Goal: Browse casually

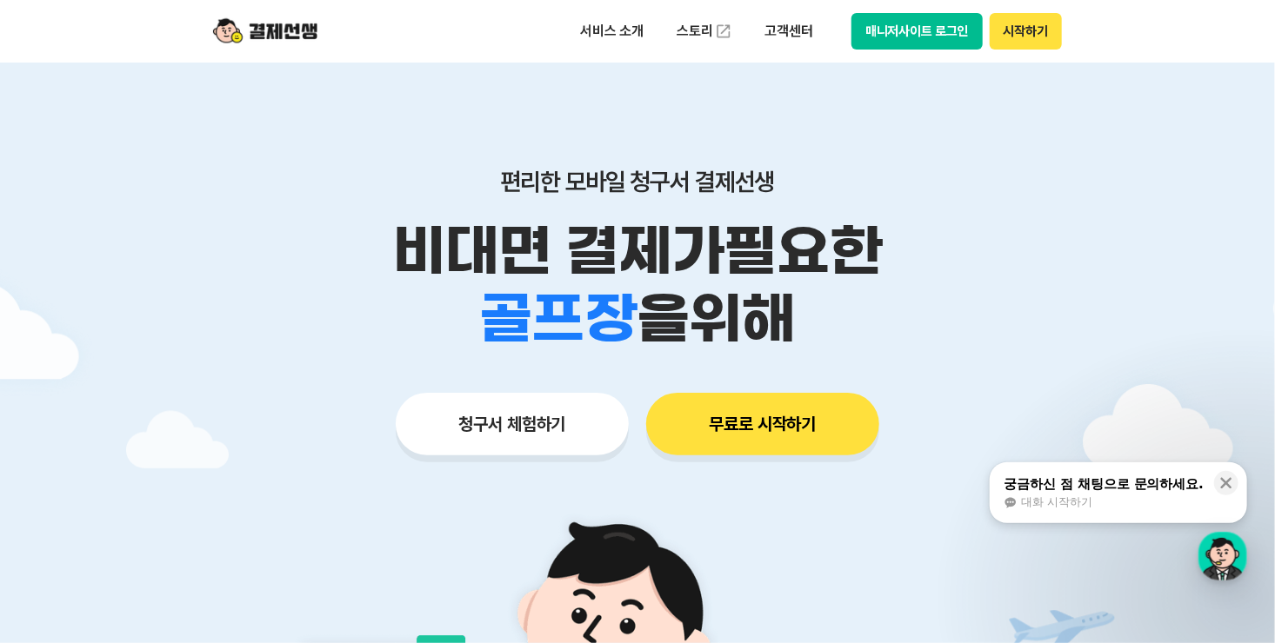
click at [982, 181] on p "편리한 모바일 청구서 결제선생" at bounding box center [637, 182] width 890 height 30
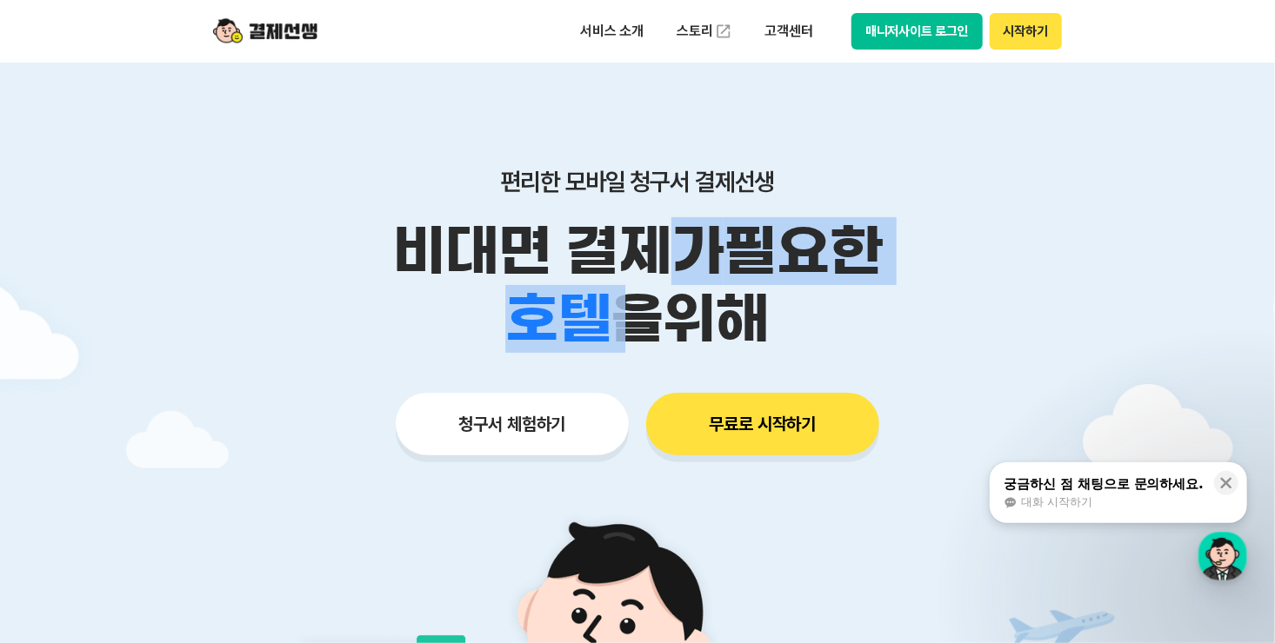
drag, startPoint x: 547, startPoint y: 250, endPoint x: 764, endPoint y: 254, distance: 217.4
click at [764, 254] on div "비대면 결제가 필요한 학원 공부방 호텔 쇼핑몰 병원 배달 보험사 항공사 골프장 을 위해" at bounding box center [637, 285] width 890 height 136
drag, startPoint x: 764, startPoint y: 254, endPoint x: 825, endPoint y: 268, distance: 62.4
click at [817, 263] on p "비대면 결제가 필요한" at bounding box center [637, 251] width 890 height 68
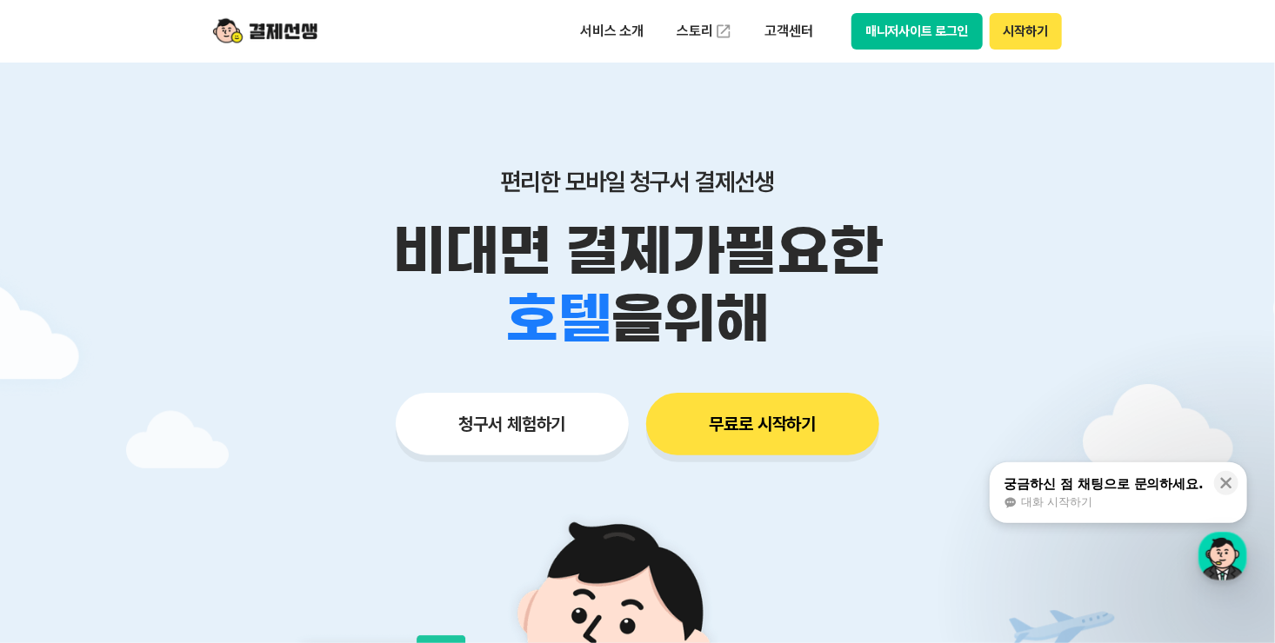
click at [851, 297] on div "학원 공부방 호텔 쇼핑몰 병원 배달 보험사 항공사 골프장 을 위해" at bounding box center [637, 319] width 890 height 68
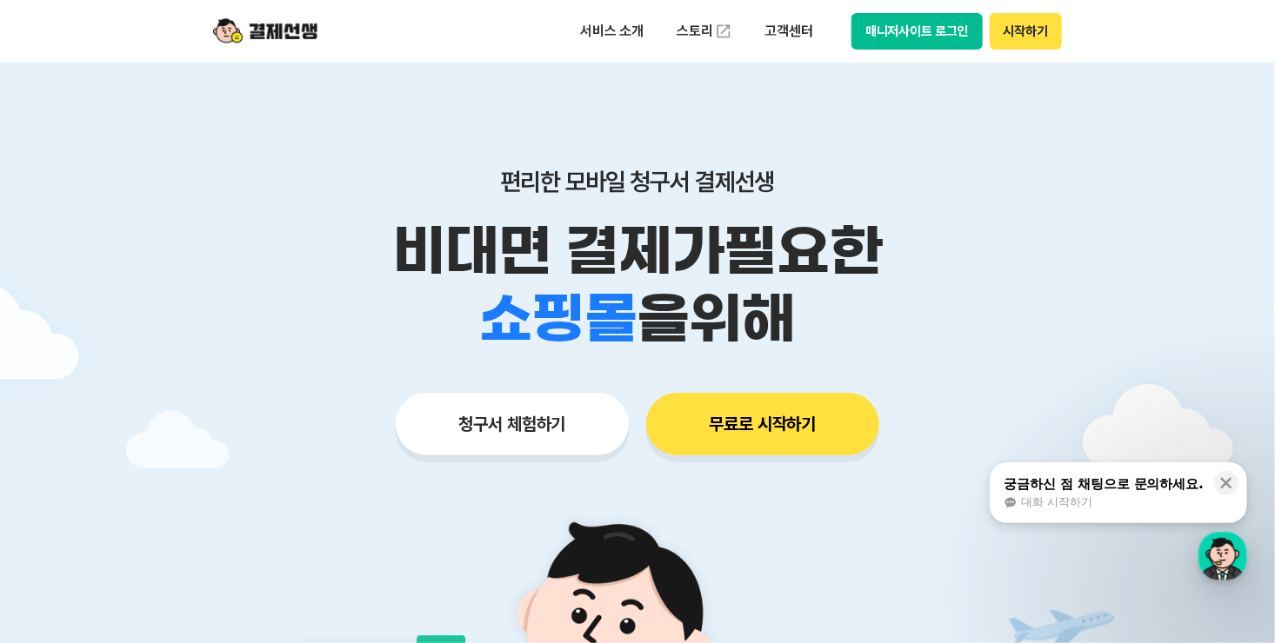
drag, startPoint x: 844, startPoint y: 316, endPoint x: 477, endPoint y: 265, distance: 370.4
click at [477, 285] on div "학원 공부방 호텔 쇼핑몰 병원 배달 보험사 항공사 골프장 을 위해" at bounding box center [637, 319] width 890 height 68
drag, startPoint x: 477, startPoint y: 265, endPoint x: 443, endPoint y: 259, distance: 33.6
click at [443, 259] on p "비대면 결제가 필요한" at bounding box center [637, 251] width 890 height 68
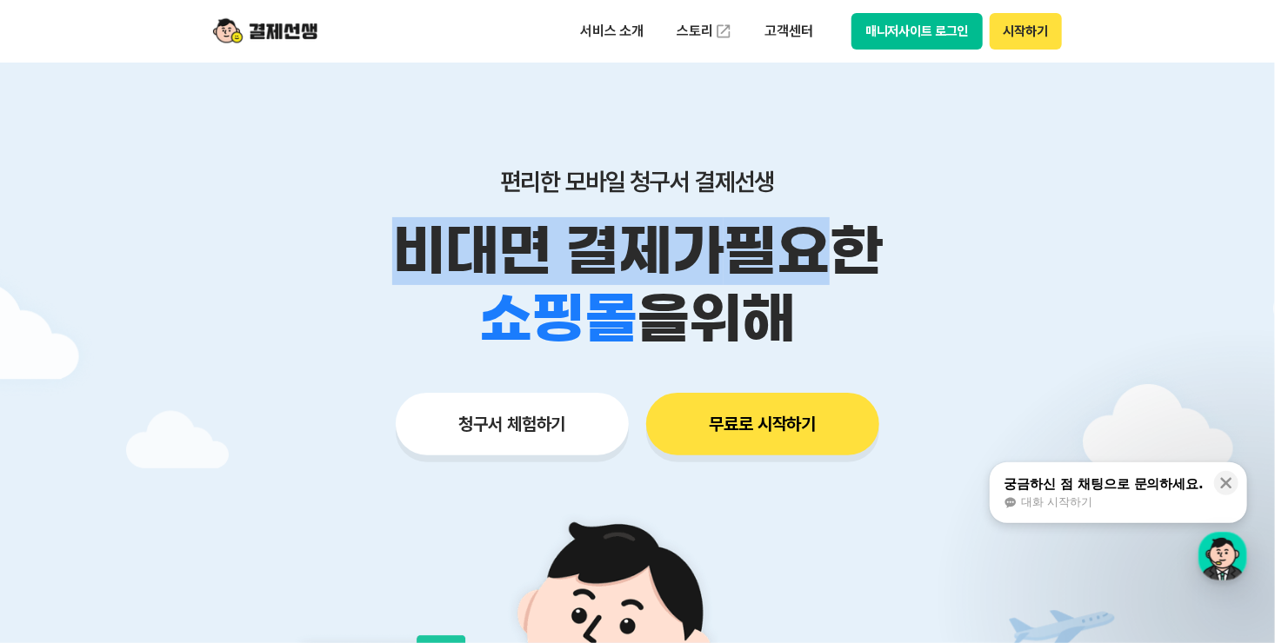
drag, startPoint x: 411, startPoint y: 253, endPoint x: 855, endPoint y: 278, distance: 444.2
click at [855, 278] on p "비대면 결제가 필요한" at bounding box center [637, 251] width 890 height 68
click at [856, 278] on p "비대면 결제가 필요한" at bounding box center [637, 251] width 890 height 68
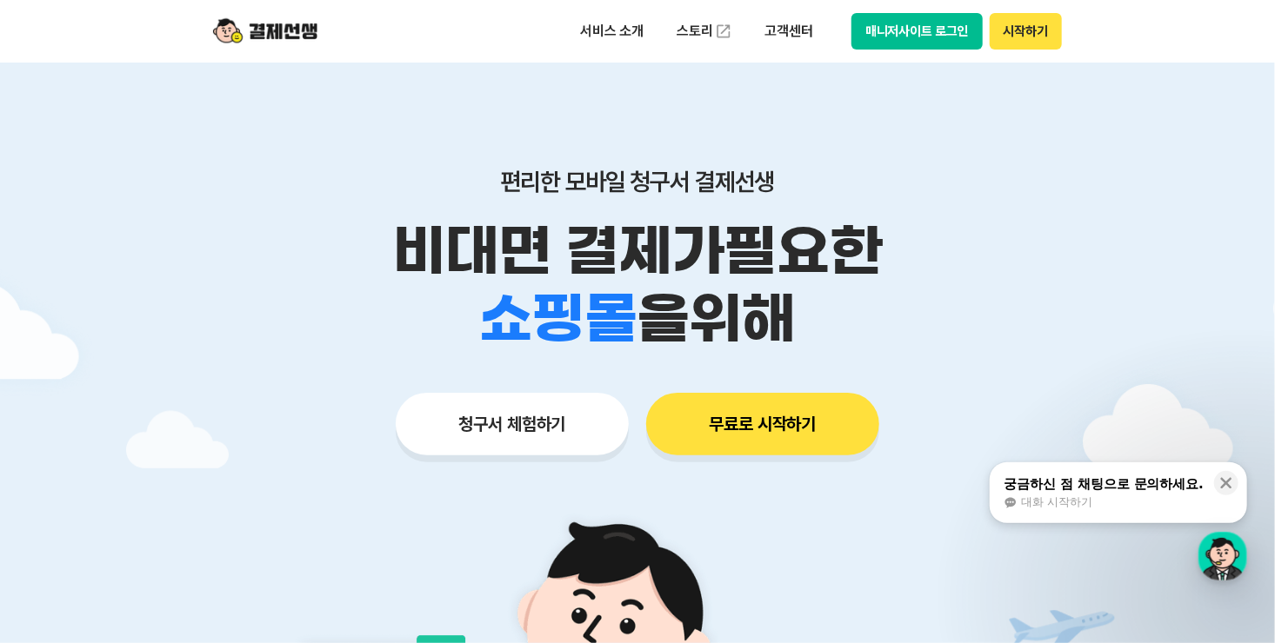
click at [845, 310] on div "학원 공부방 호텔 쇼핑몰 병원 배달 보험사 항공사 골프장 을 위해" at bounding box center [637, 319] width 890 height 68
drag, startPoint x: 810, startPoint y: 317, endPoint x: 648, endPoint y: 296, distance: 163.9
click at [648, 296] on div "학원 공부방 호텔 쇼핑몰 병원 배달 보험사 항공사 골프장 을 위해" at bounding box center [637, 319] width 890 height 68
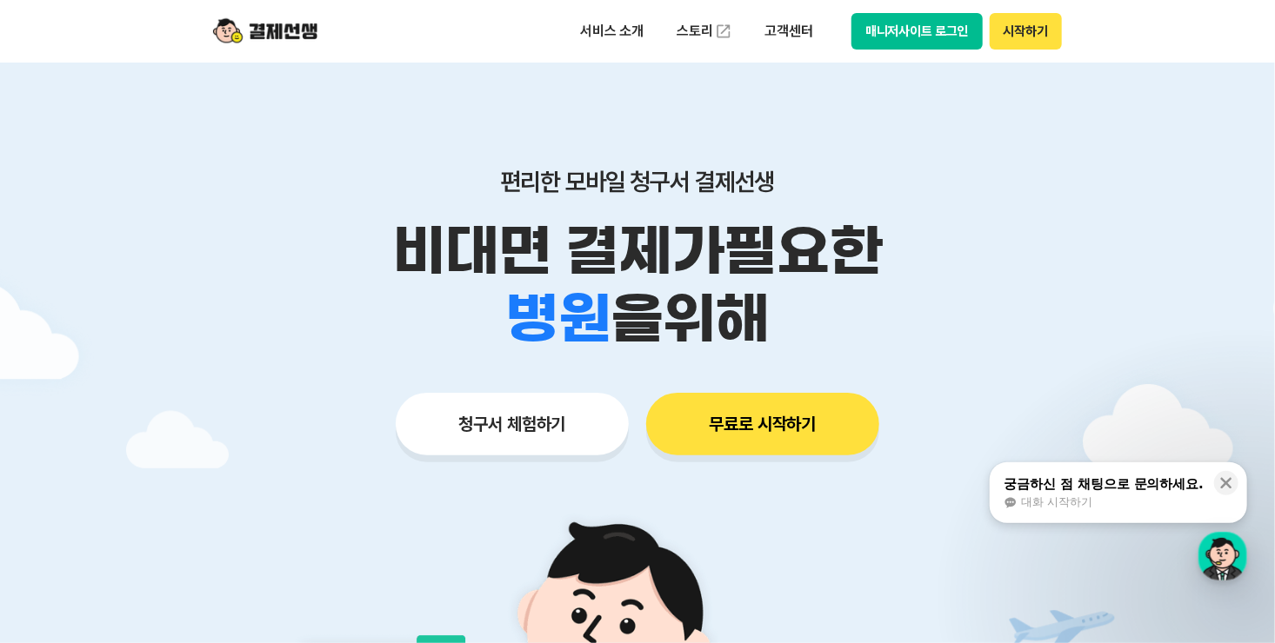
drag, startPoint x: 648, startPoint y: 296, endPoint x: 441, endPoint y: 249, distance: 212.2
click at [441, 249] on p "비대면 결제가 필요한" at bounding box center [637, 251] width 890 height 68
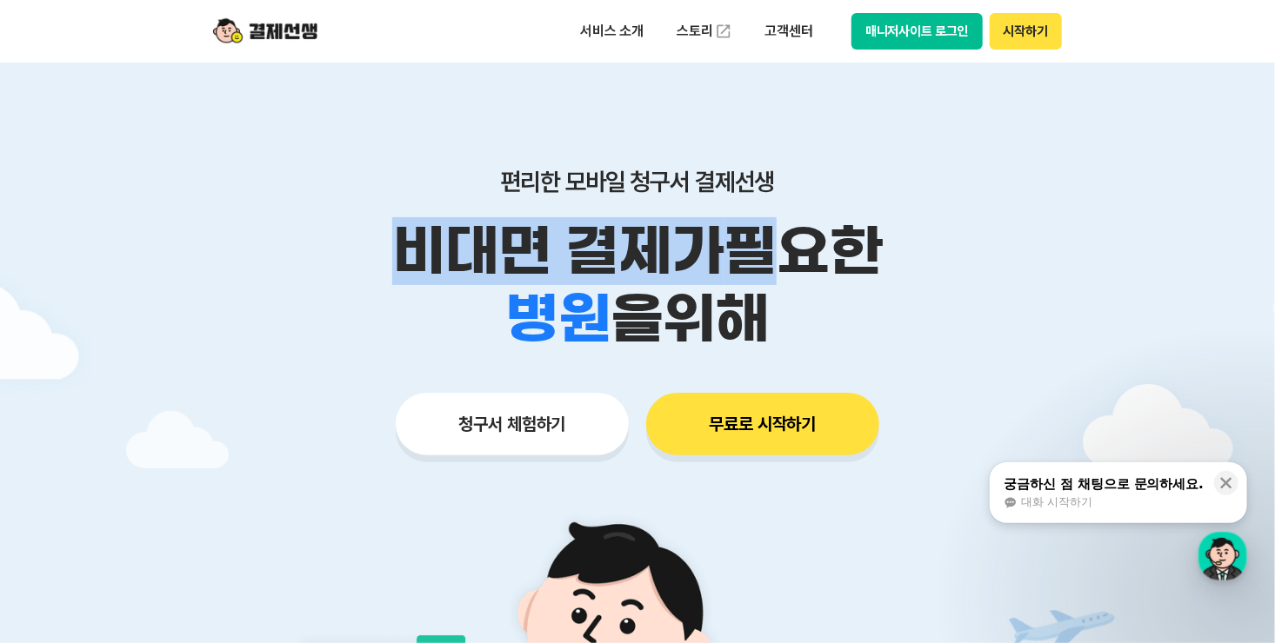
drag, startPoint x: 381, startPoint y: 230, endPoint x: 794, endPoint y: 277, distance: 415.8
click at [794, 277] on p "비대면 결제가 필요한" at bounding box center [637, 251] width 890 height 68
click at [797, 278] on p "비대면 결제가 필요한" at bounding box center [637, 251] width 890 height 68
click at [805, 311] on div "학원 공부방 호텔 쇼핑몰 병원 배달 보험사 항공사 골프장 을 위해" at bounding box center [637, 319] width 890 height 68
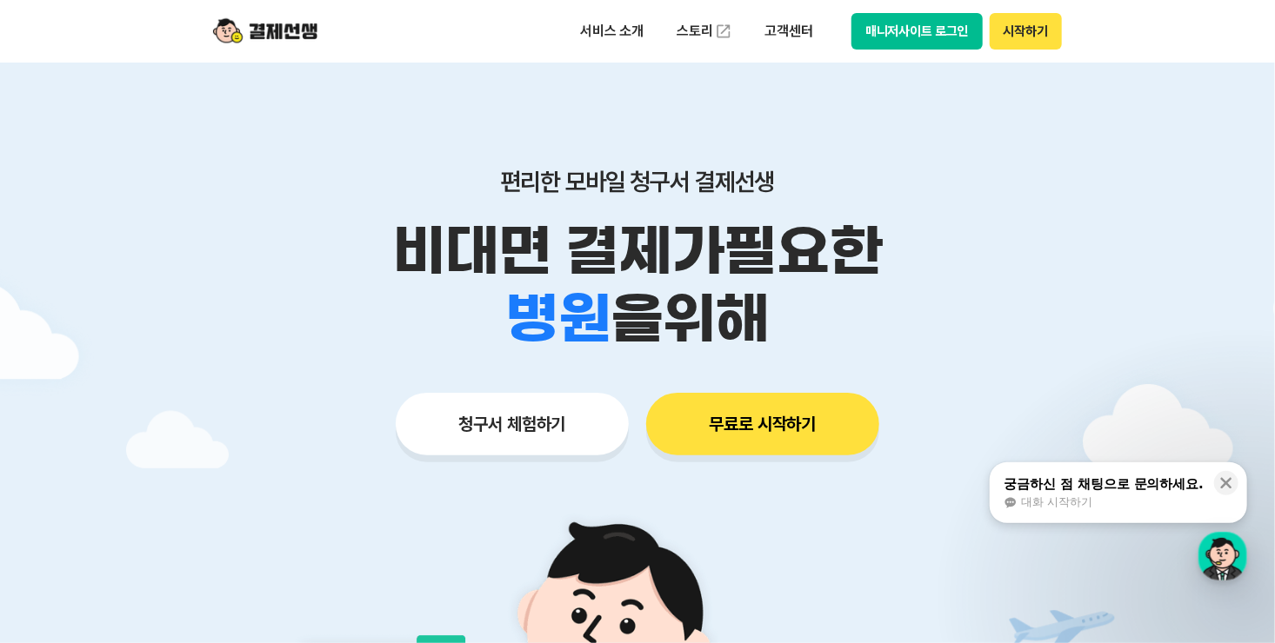
drag, startPoint x: 717, startPoint y: 306, endPoint x: 597, endPoint y: 266, distance: 127.3
click at [597, 285] on div "학원 공부방 호텔 쇼핑몰 병원 배달 보험사 항공사 골프장 을 위해" at bounding box center [637, 319] width 890 height 68
drag, startPoint x: 597, startPoint y: 266, endPoint x: 421, endPoint y: 216, distance: 182.8
click at [421, 216] on div "편리한 모바일 청구서 결제선생 비대면 결제가 필요한 학원 공부방 호텔 쇼핑몰 병원 배달 보험사 항공사 골프장 을 위해" at bounding box center [637, 260] width 890 height 186
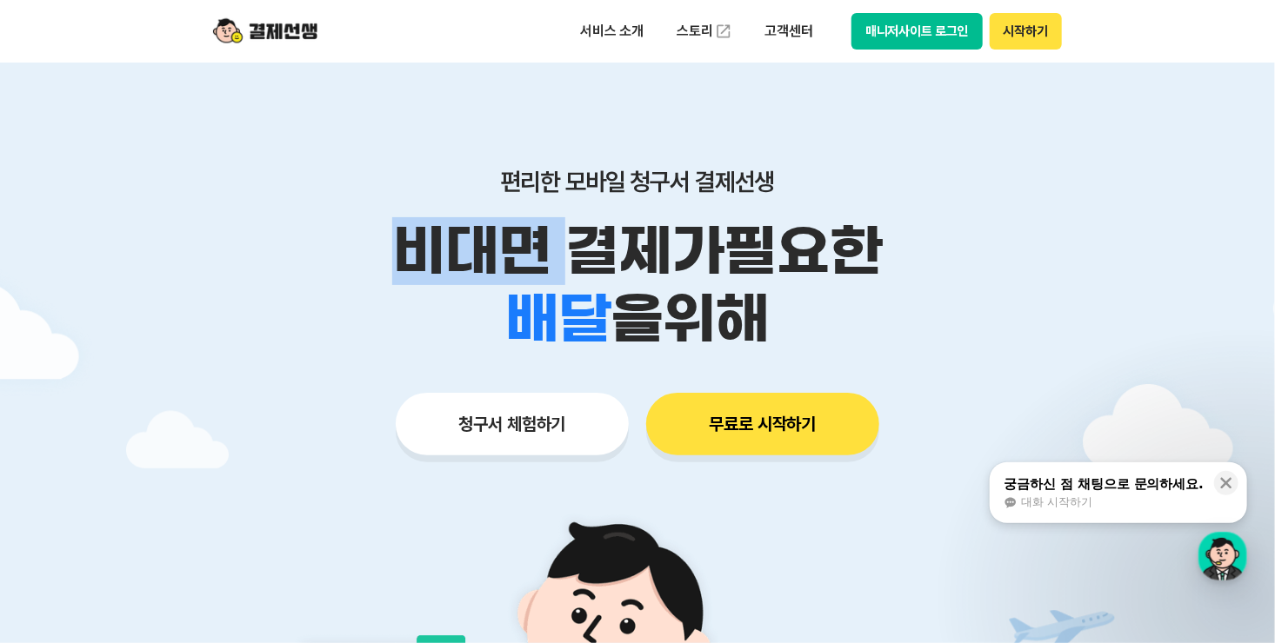
drag, startPoint x: 411, startPoint y: 238, endPoint x: 738, endPoint y: 240, distance: 327.0
click at [738, 240] on p "비대면 결제가 필요한" at bounding box center [637, 251] width 890 height 68
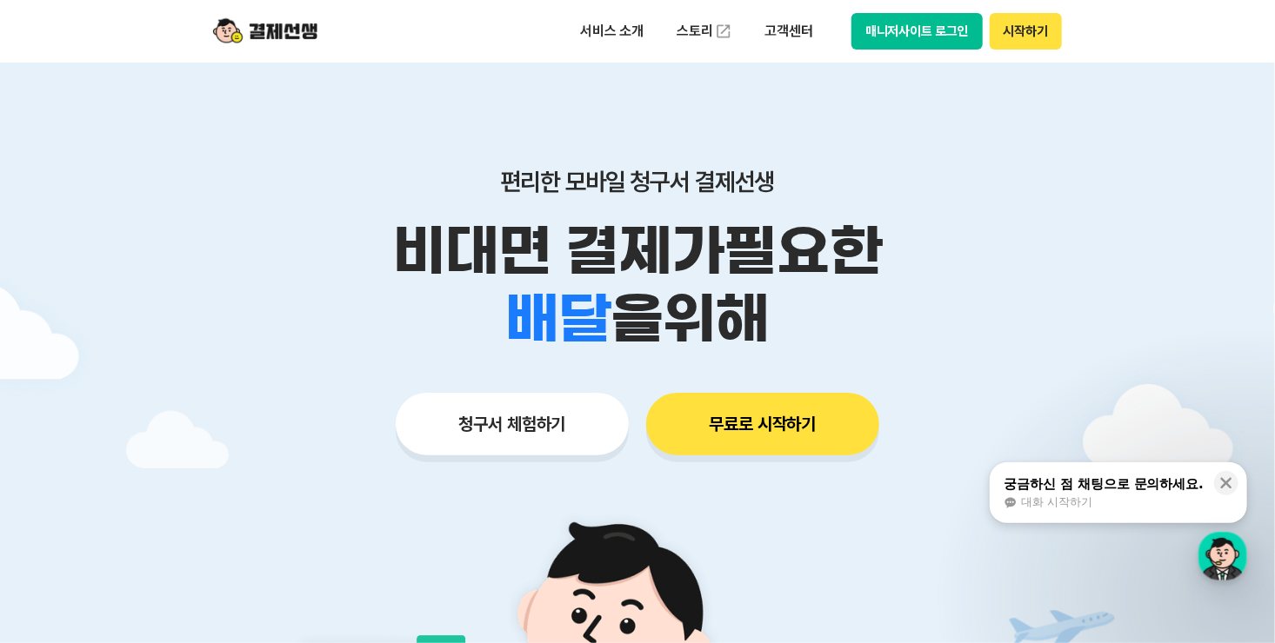
drag, startPoint x: 738, startPoint y: 240, endPoint x: 809, endPoint y: 254, distance: 71.8
click at [809, 254] on p "비대면 결제가 필요한" at bounding box center [637, 251] width 890 height 68
drag, startPoint x: 831, startPoint y: 300, endPoint x: 818, endPoint y: 299, distance: 13.1
click at [823, 299] on div "학원 공부방 호텔 쇼핑몰 병원 배달 보험사 항공사 골프장 을 위해" at bounding box center [637, 319] width 890 height 68
click at [796, 297] on div "학원 공부방 호텔 쇼핑몰 병원 배달 보험사 항공사 골프장 을 위해" at bounding box center [637, 319] width 890 height 68
